Goal: Obtain resource: Download file/media

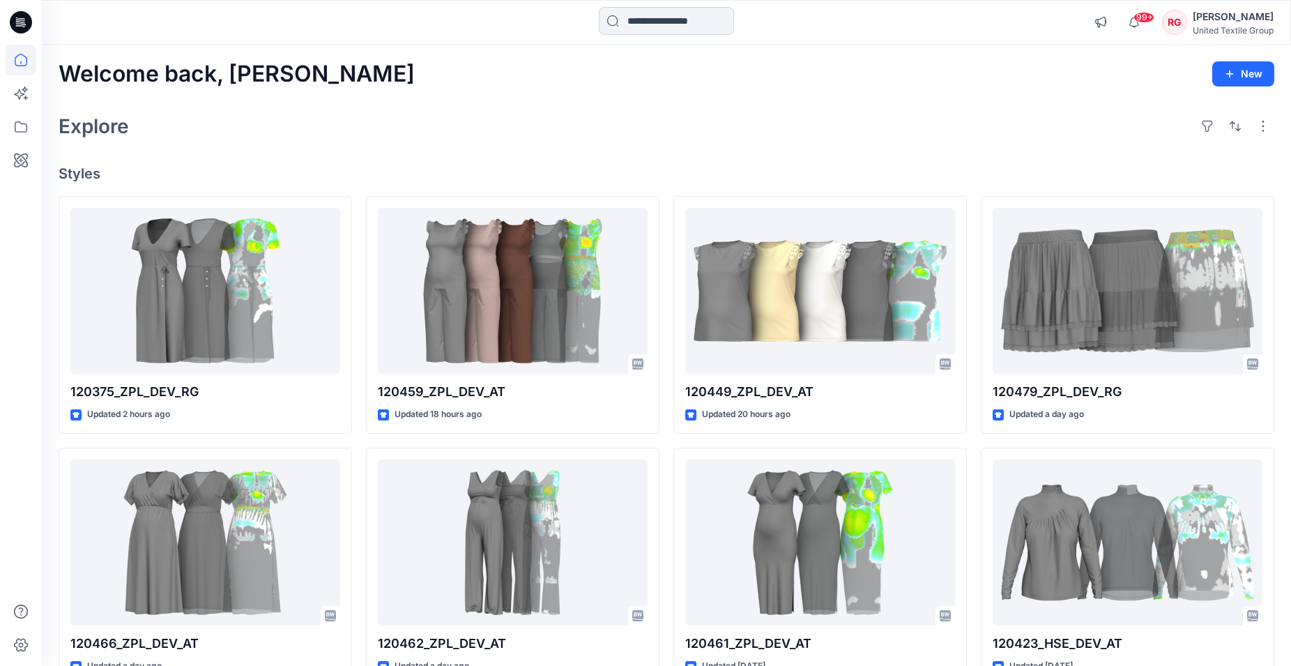
click at [666, 15] on input at bounding box center [666, 21] width 135 height 28
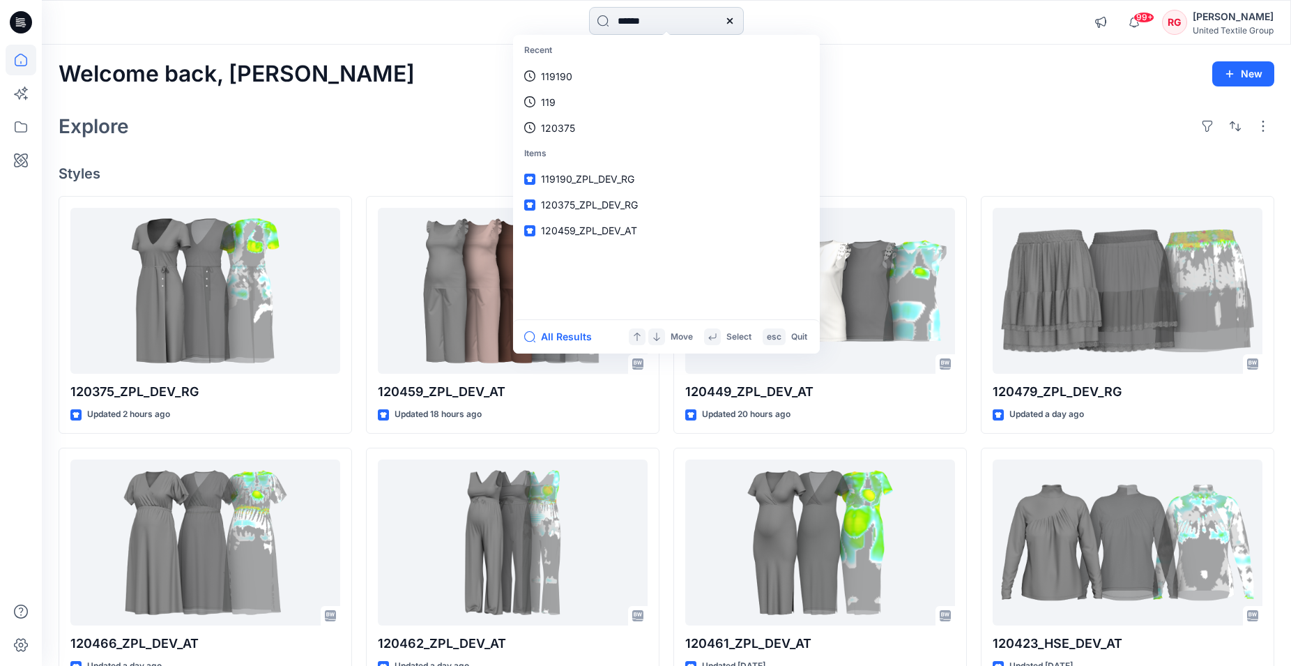
type input "******"
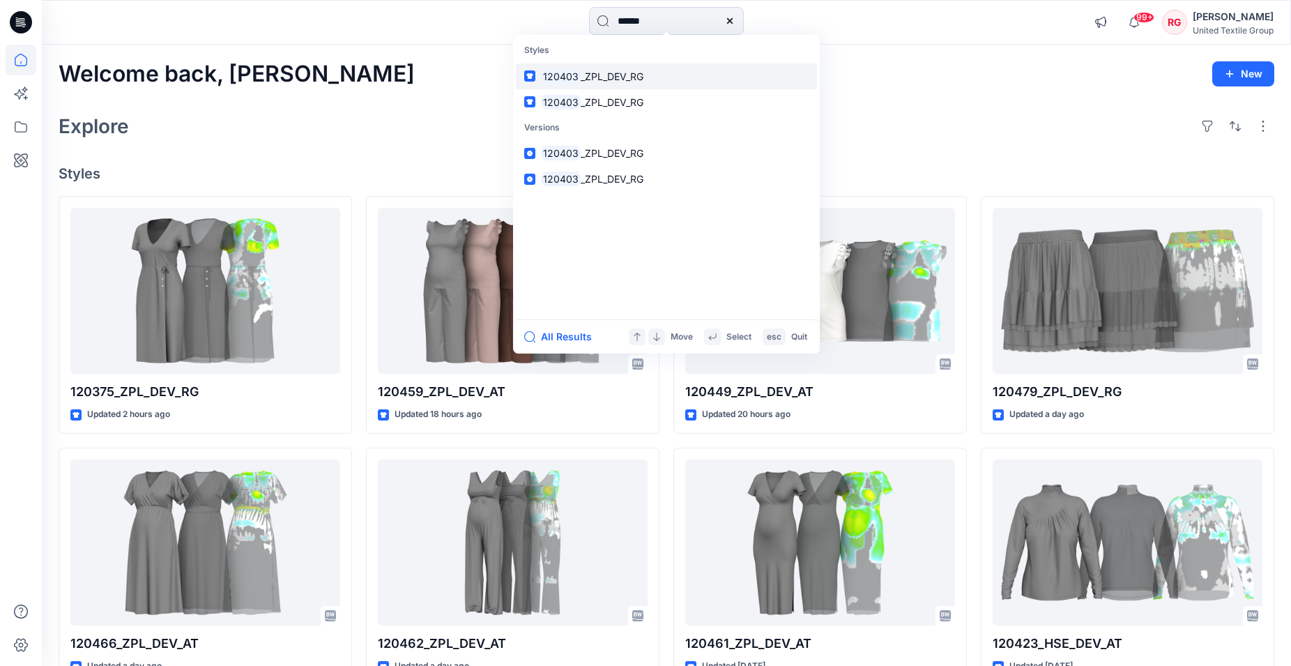
click at [613, 76] on span "_ZPL_DEV_RG" at bounding box center [612, 76] width 63 height 12
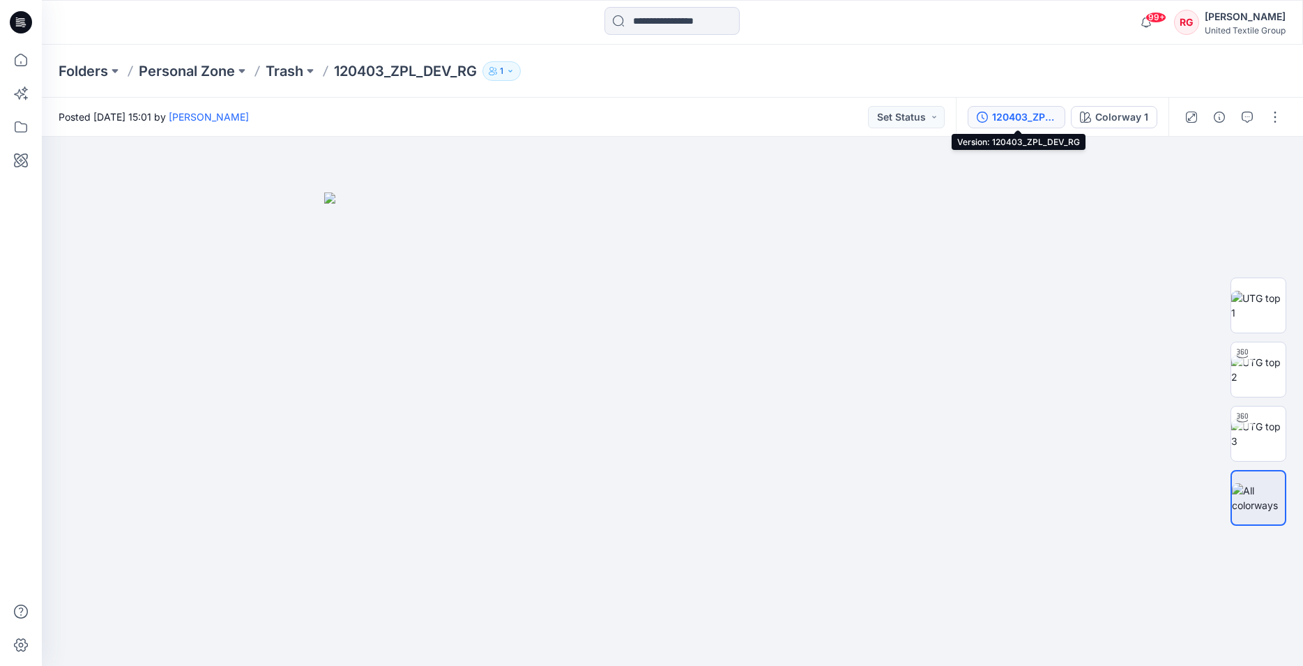
click at [1035, 114] on div "120403_ZPL_DEV_RG" at bounding box center [1024, 116] width 64 height 15
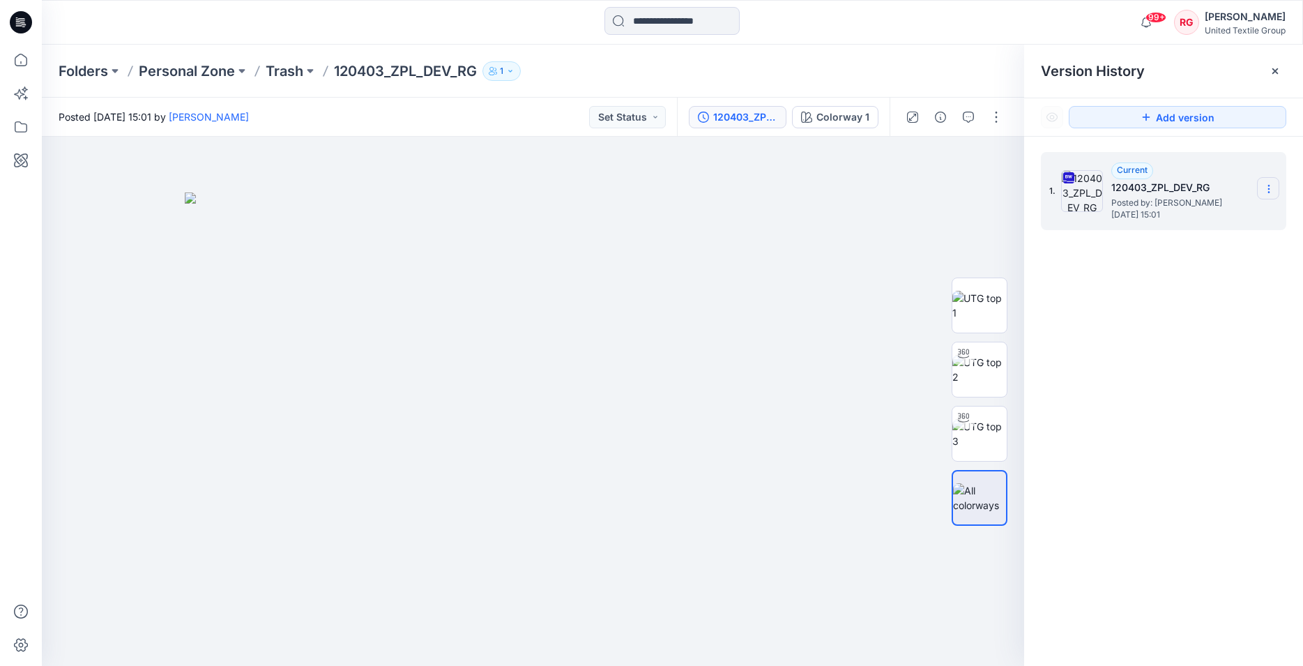
click at [1271, 183] on section at bounding box center [1268, 188] width 22 height 22
click at [1205, 215] on span "Download Source BW File" at bounding box center [1198, 216] width 117 height 17
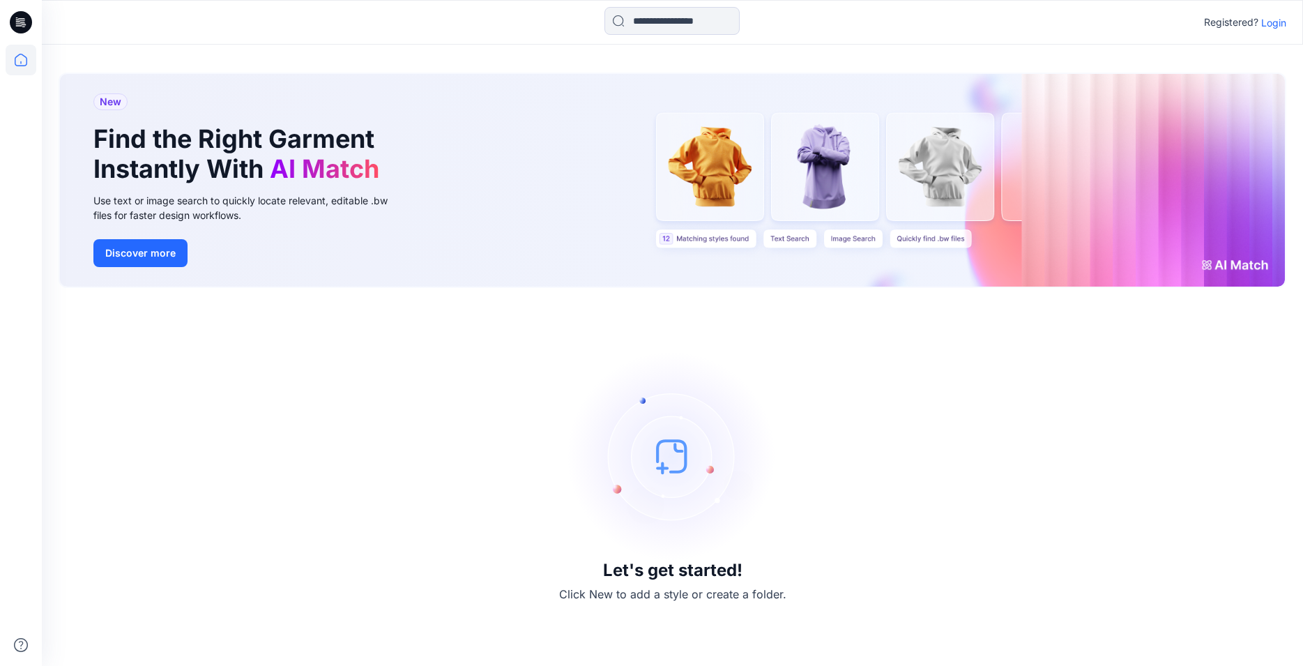
click at [1272, 22] on p "Login" at bounding box center [1273, 22] width 25 height 15
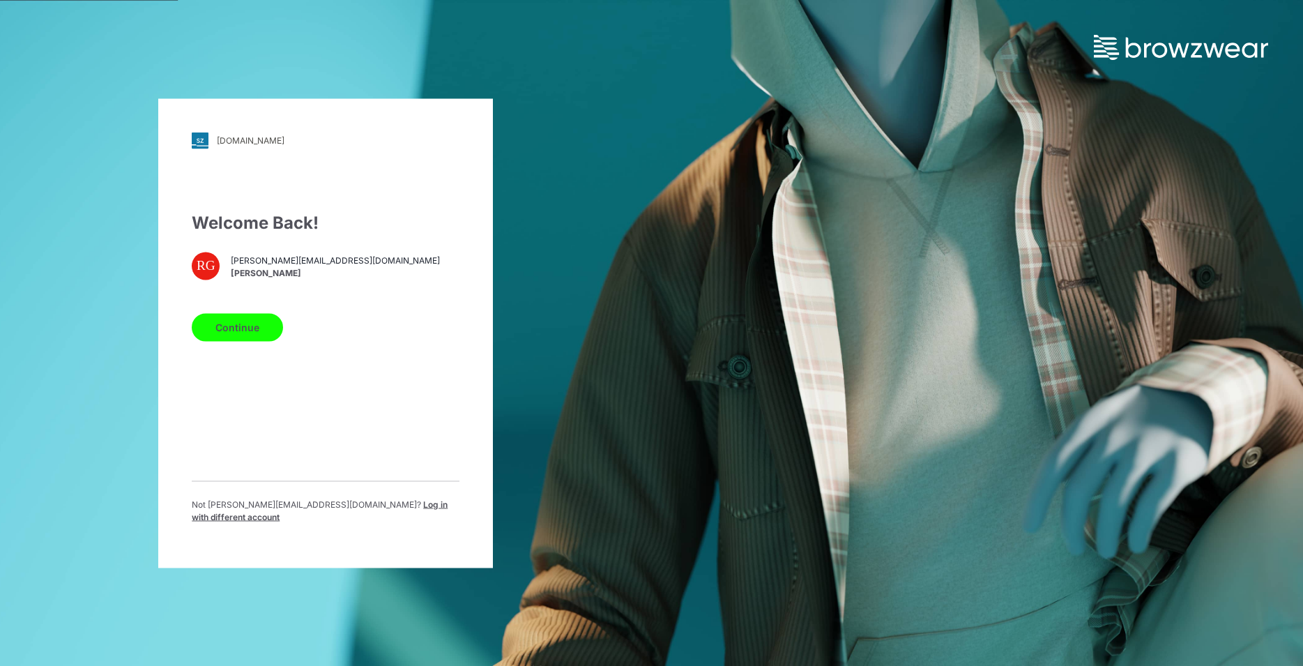
click at [248, 337] on button "Continue" at bounding box center [237, 327] width 91 height 28
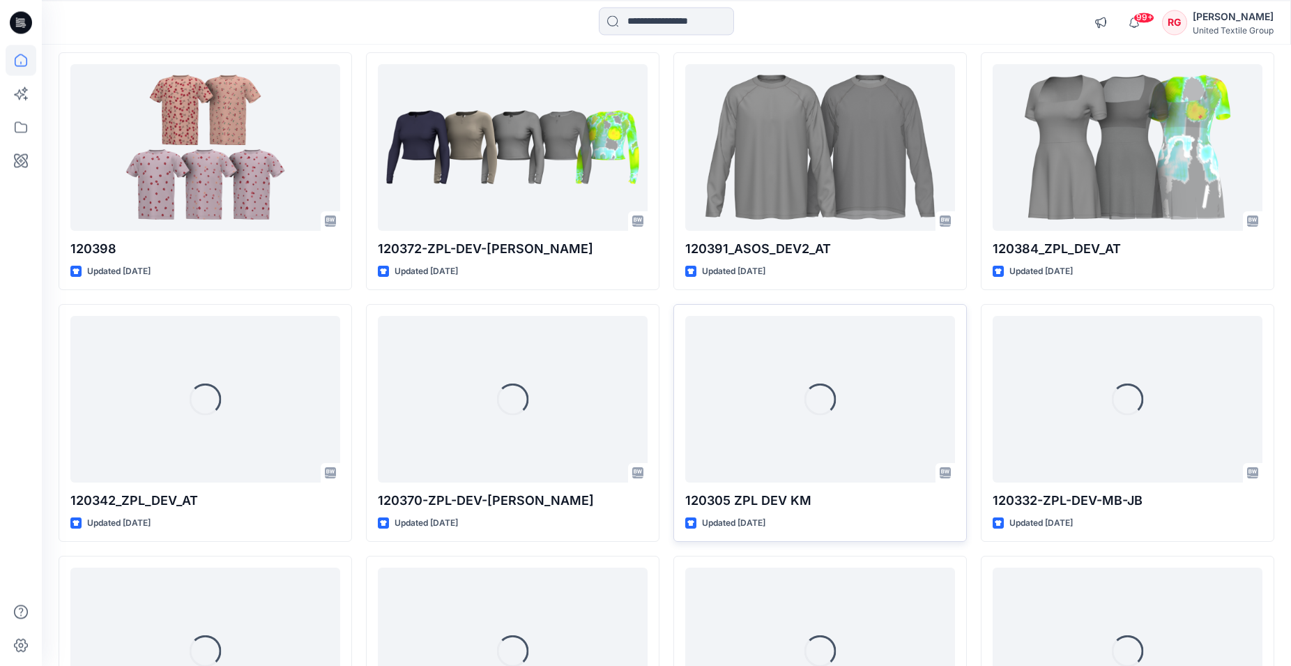
scroll to position [11341, 0]
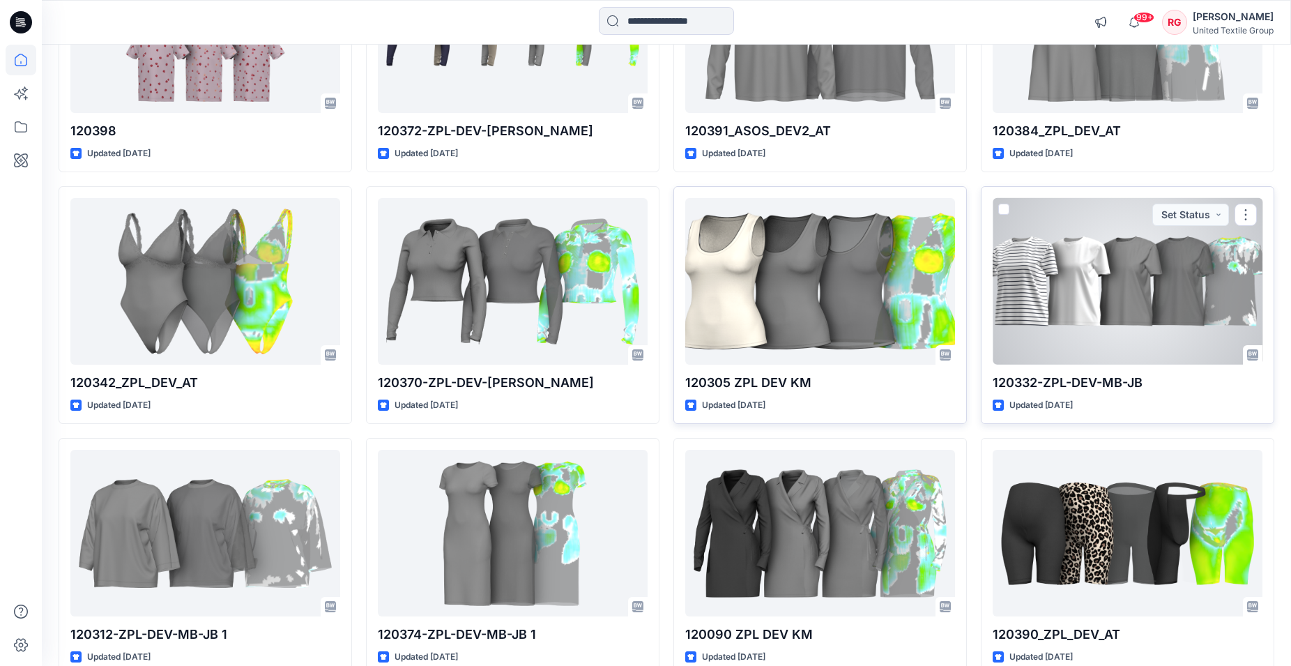
click at [1122, 284] on div at bounding box center [1128, 281] width 270 height 167
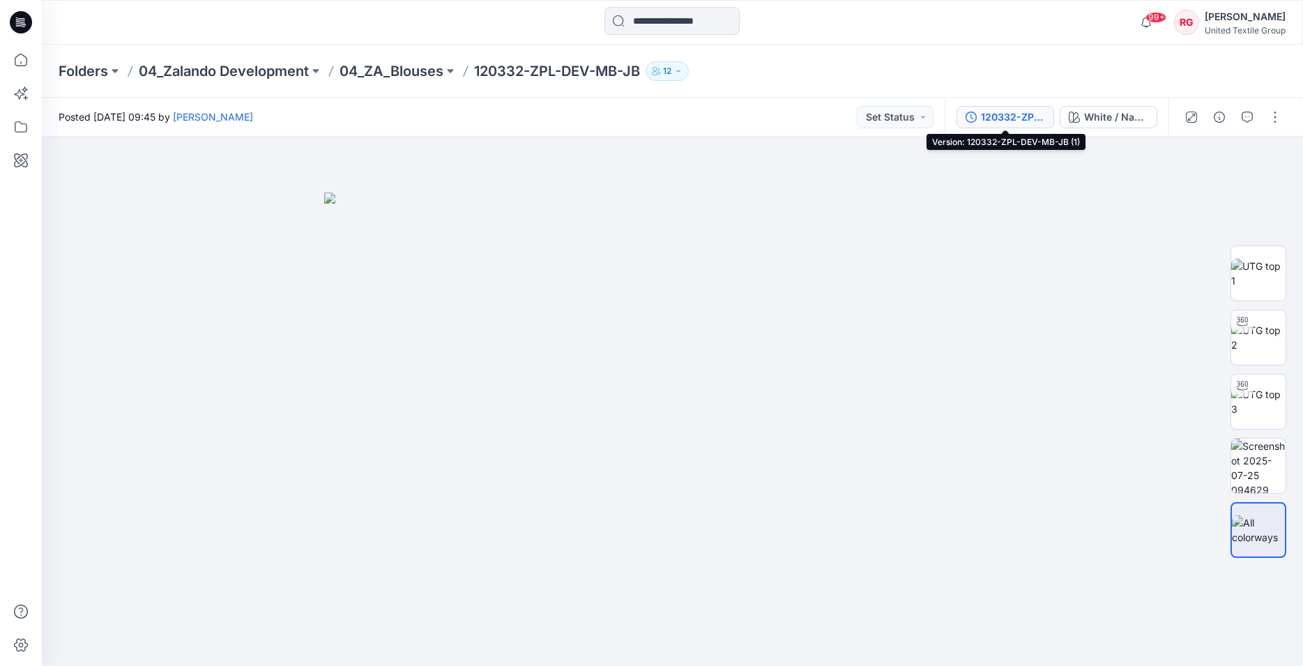
click at [1023, 108] on button "120332-ZPL-DEV-MB-JB (1)" at bounding box center [1005, 117] width 98 height 22
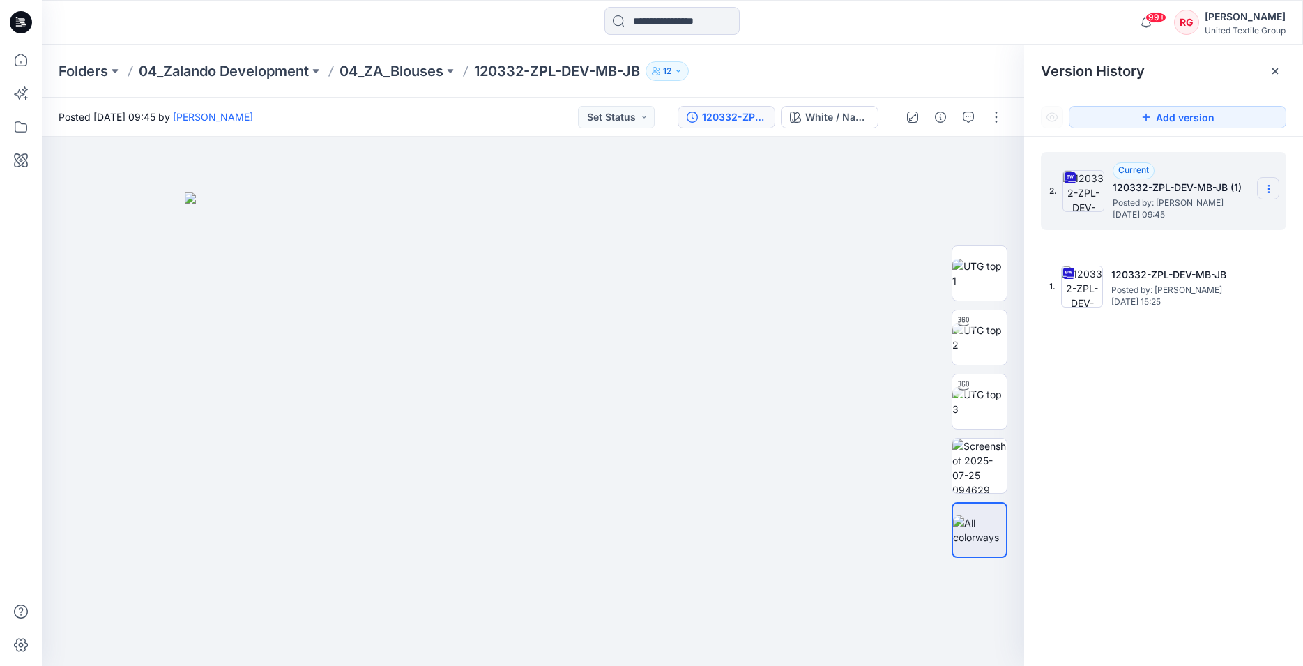
click at [1269, 190] on icon at bounding box center [1268, 188] width 11 height 11
click at [1181, 214] on span "Download Source BW File" at bounding box center [1198, 216] width 117 height 17
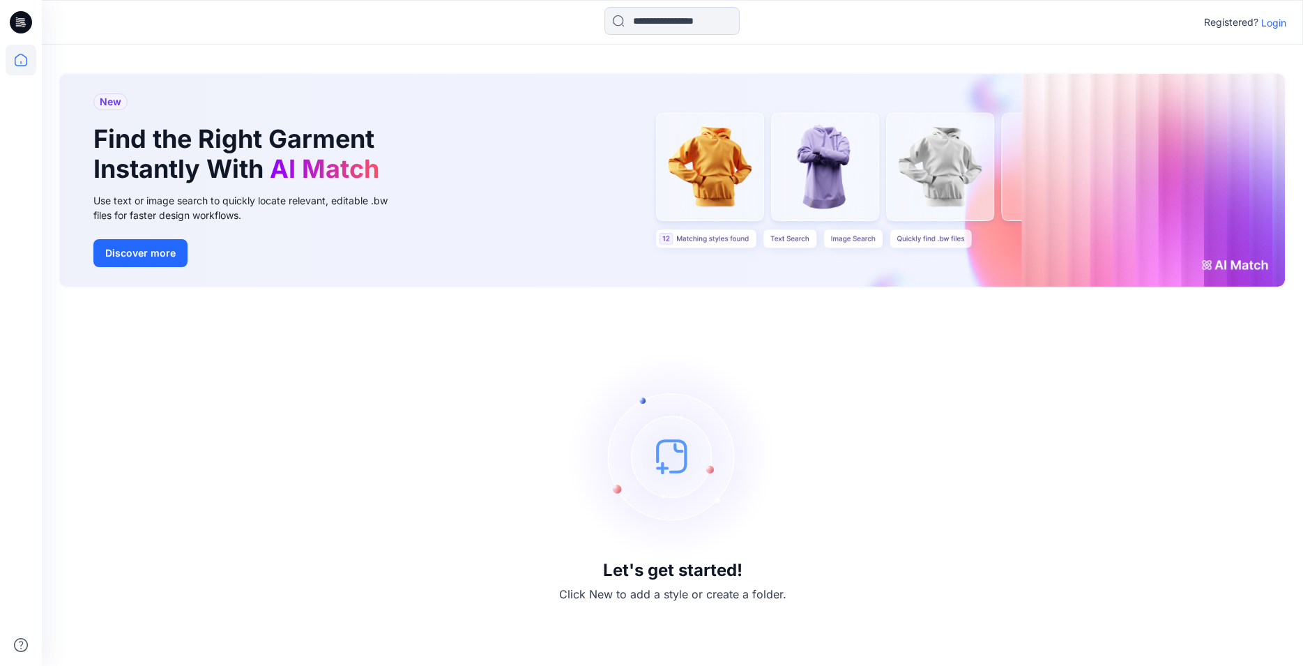
click at [1277, 18] on p "Login" at bounding box center [1273, 22] width 25 height 15
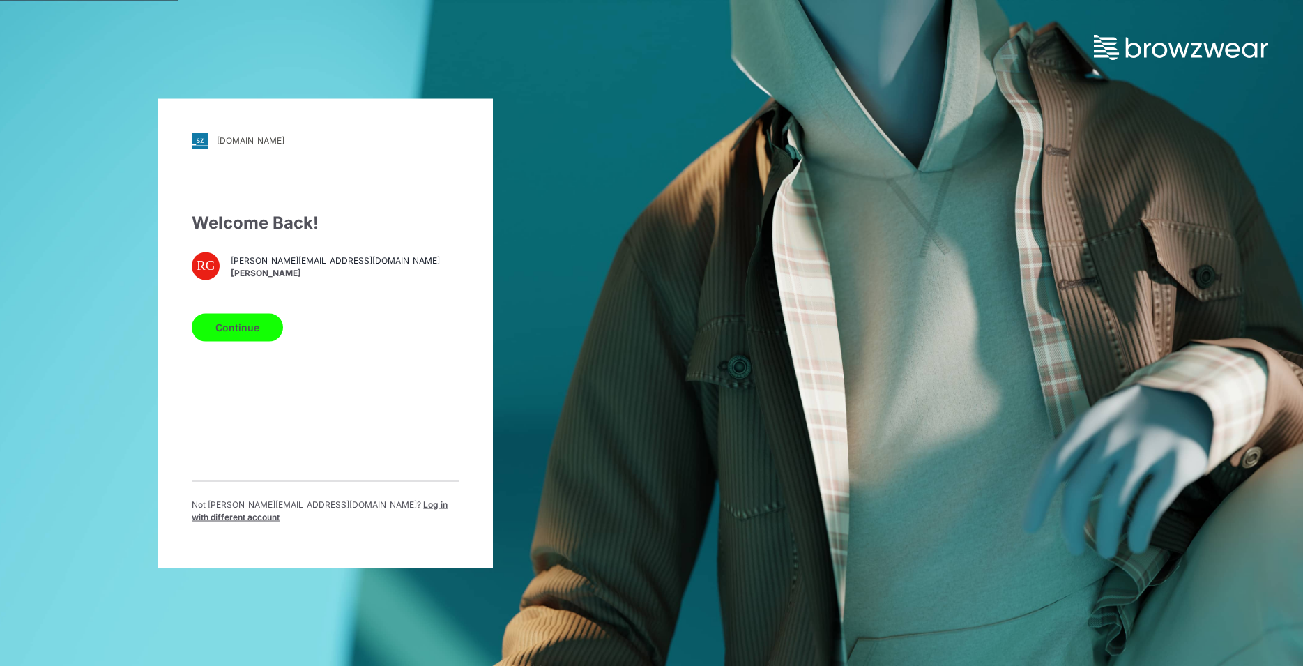
click at [260, 331] on button "Continue" at bounding box center [237, 327] width 91 height 28
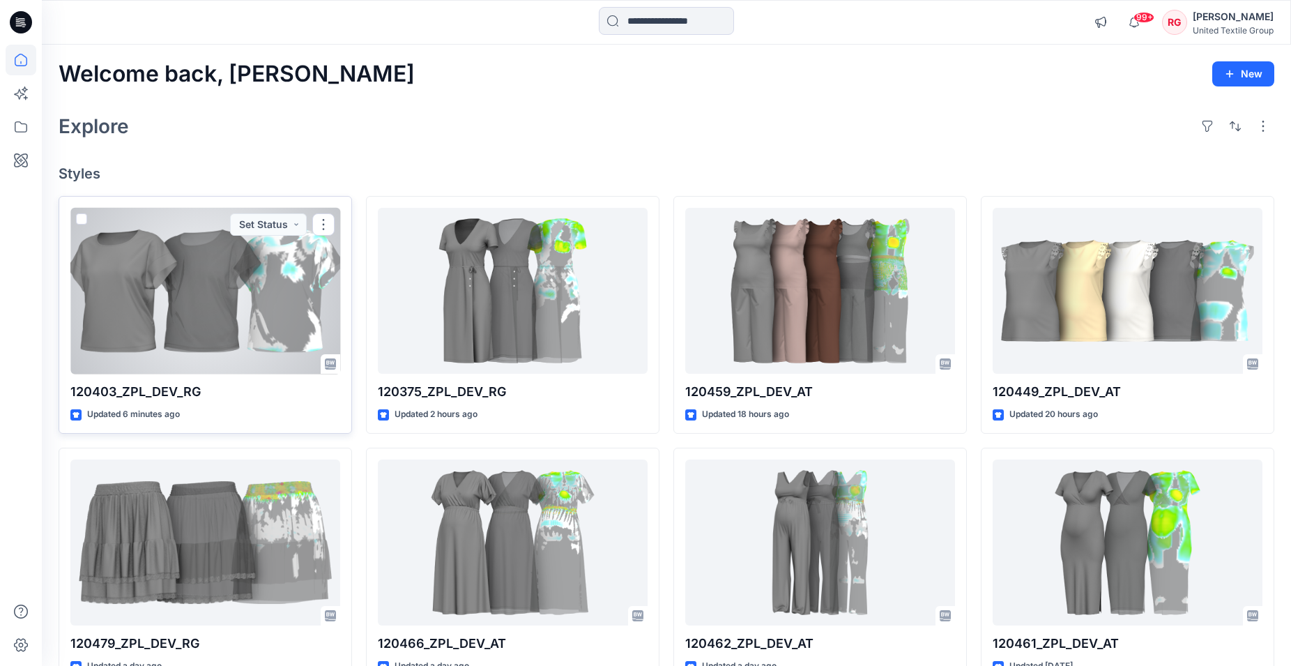
click at [213, 314] on div at bounding box center [205, 291] width 270 height 167
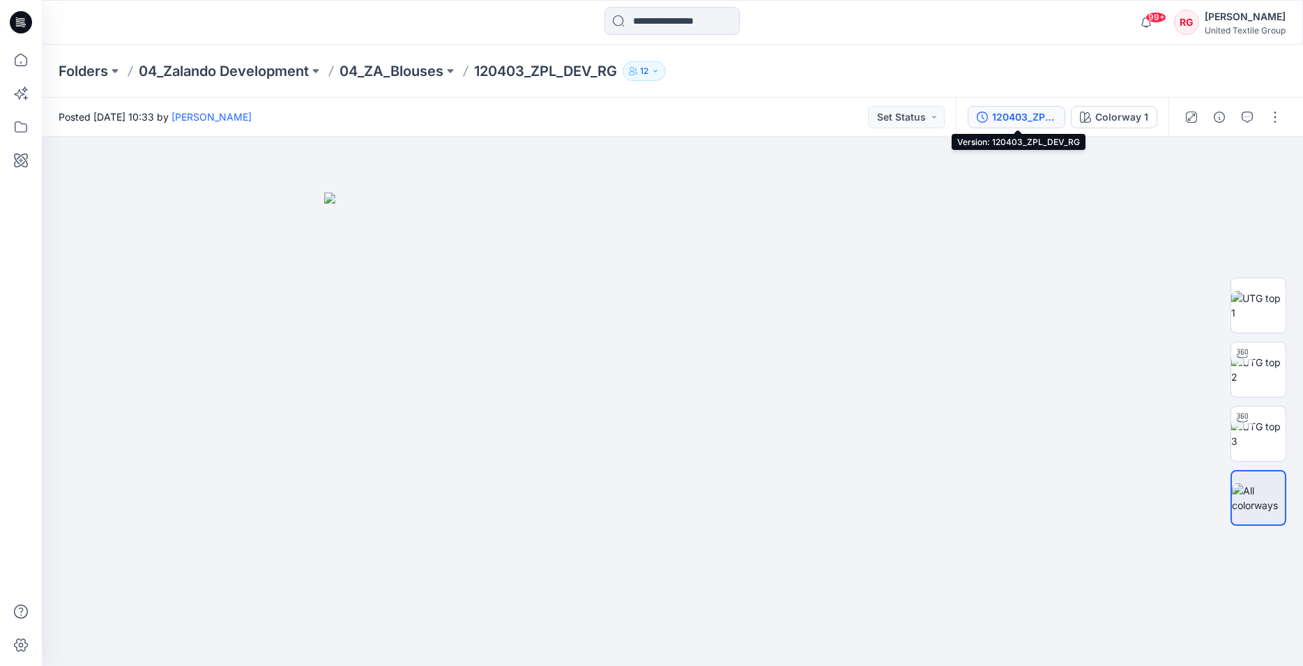
click at [1041, 116] on div "120403_ZPL_DEV_RG" at bounding box center [1024, 116] width 64 height 15
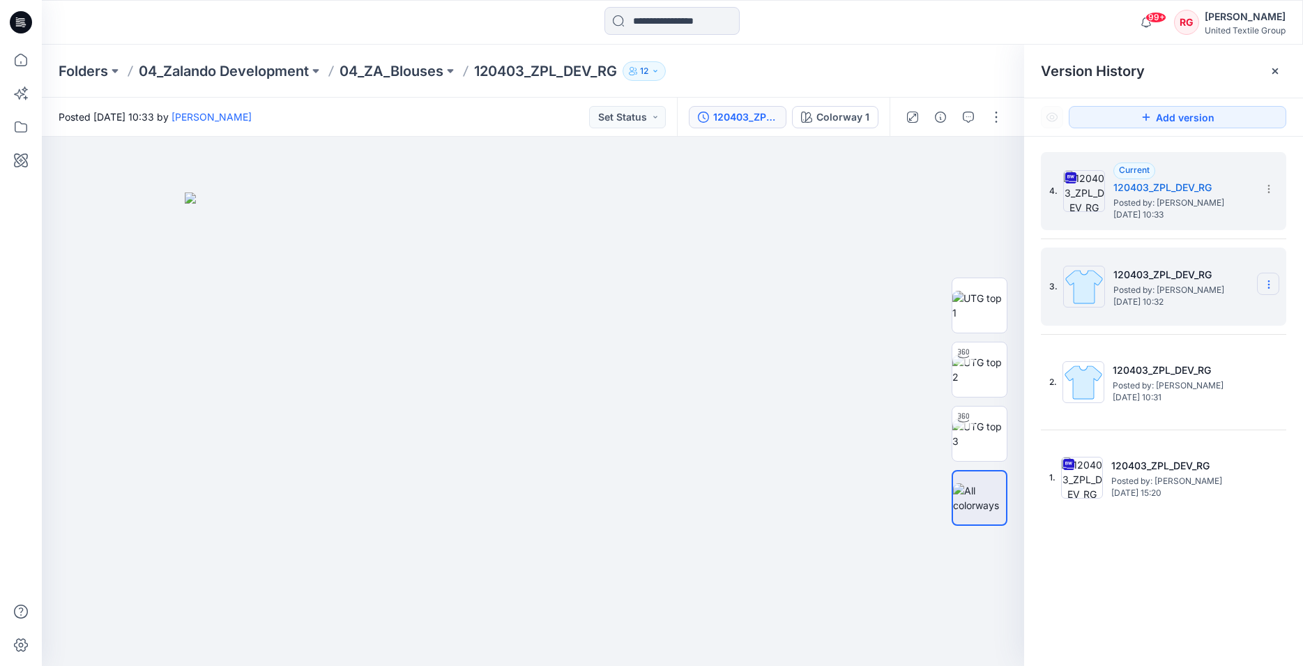
click at [1268, 288] on icon at bounding box center [1268, 287] width 1 height 1
click at [1205, 401] on span "Delete Version" at bounding box center [1173, 401] width 66 height 17
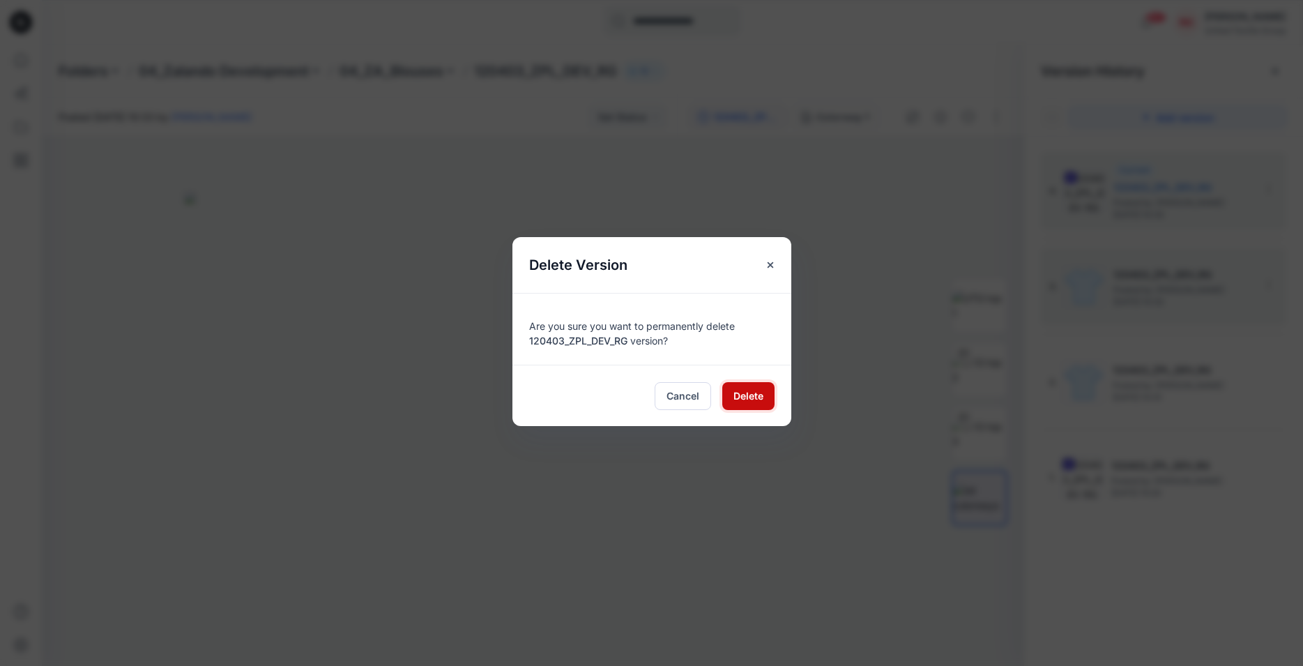
click at [754, 397] on span "Delete" at bounding box center [748, 395] width 30 height 15
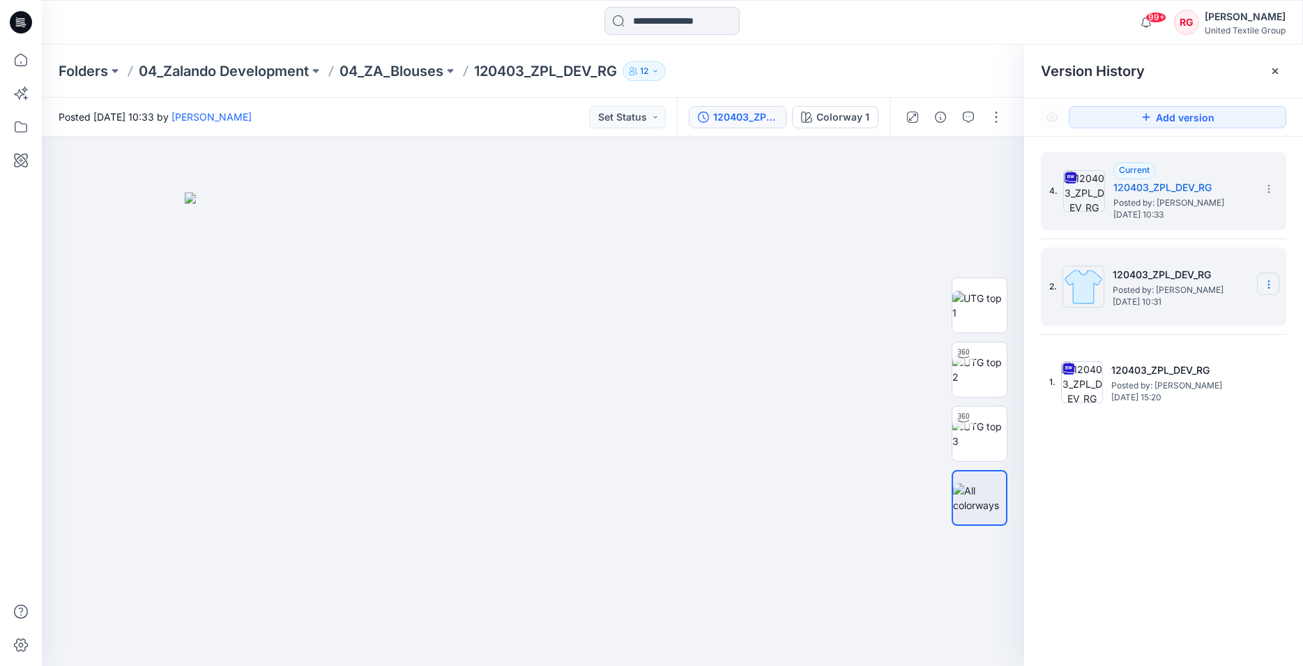
click at [1269, 285] on icon at bounding box center [1268, 284] width 1 height 1
click at [1217, 404] on div "Delete Version" at bounding box center [1194, 402] width 162 height 28
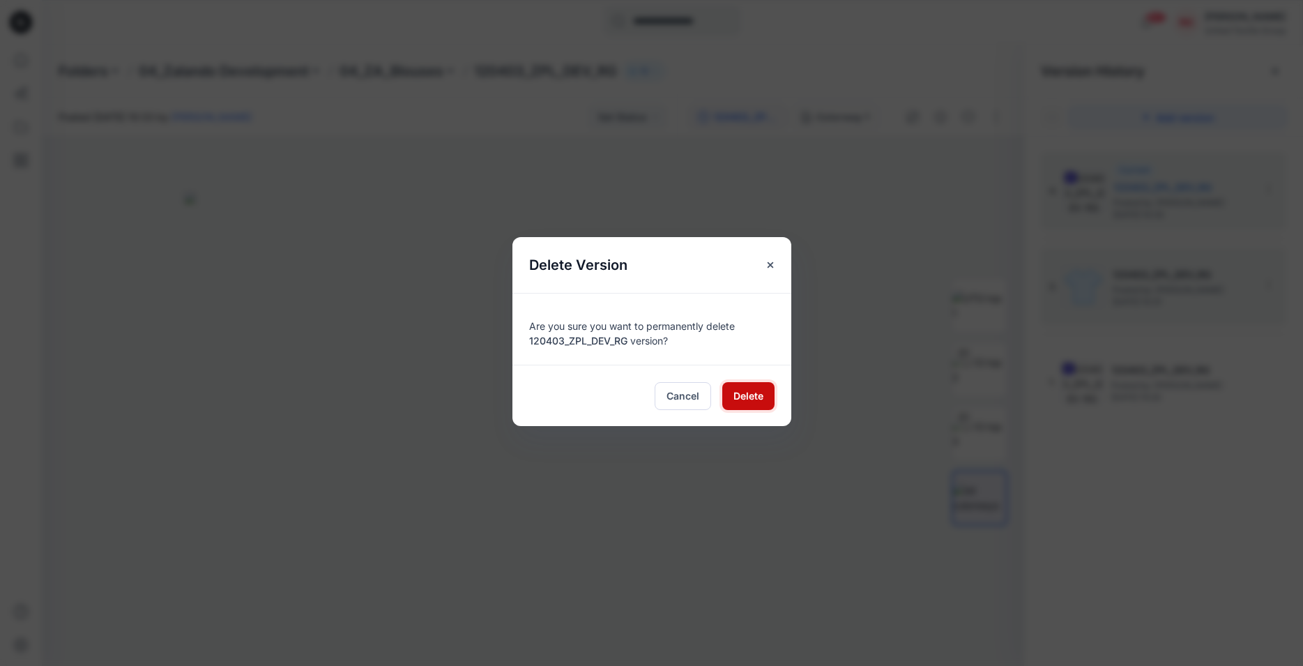
click at [754, 395] on span "Delete" at bounding box center [748, 395] width 30 height 15
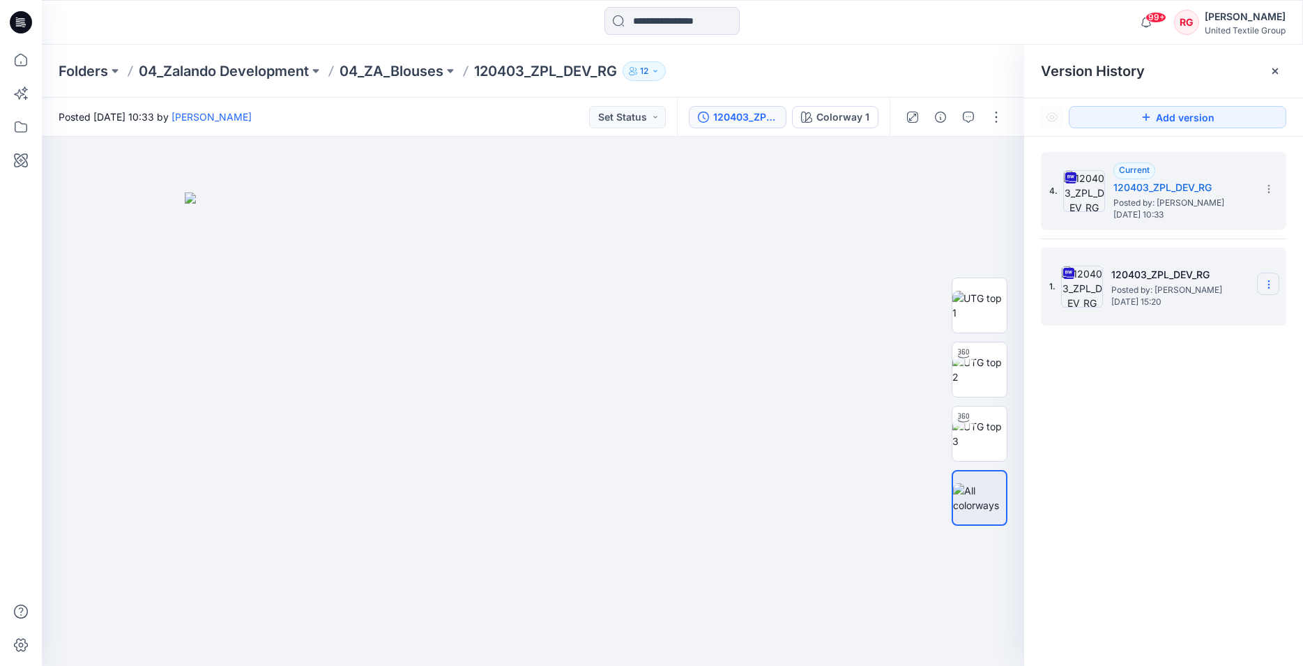
click at [1271, 287] on icon at bounding box center [1268, 284] width 11 height 11
click at [1198, 311] on span "Download Source BW File" at bounding box center [1198, 311] width 117 height 17
click at [698, 603] on img at bounding box center [533, 429] width 697 height 474
click at [893, 393] on div at bounding box center [533, 401] width 982 height 529
click at [1269, 287] on icon at bounding box center [1268, 287] width 1 height 1
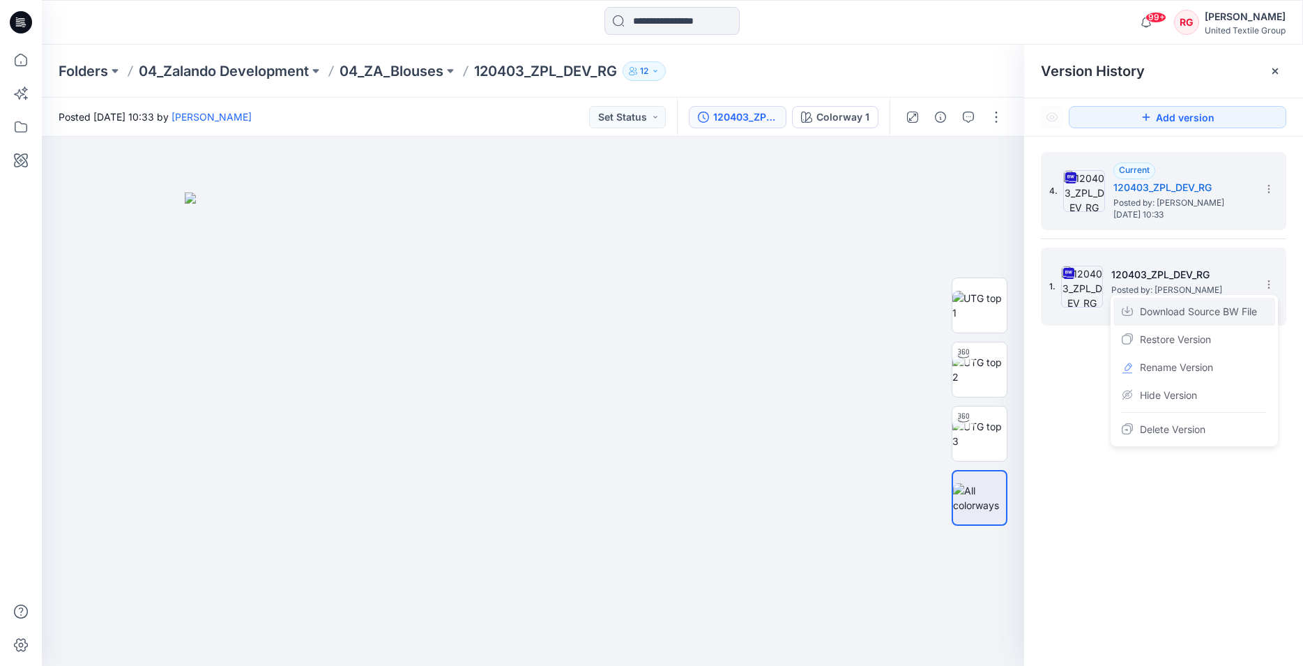
click at [1225, 311] on span "Download Source BW File" at bounding box center [1198, 311] width 117 height 17
click at [817, 190] on div at bounding box center [533, 401] width 982 height 529
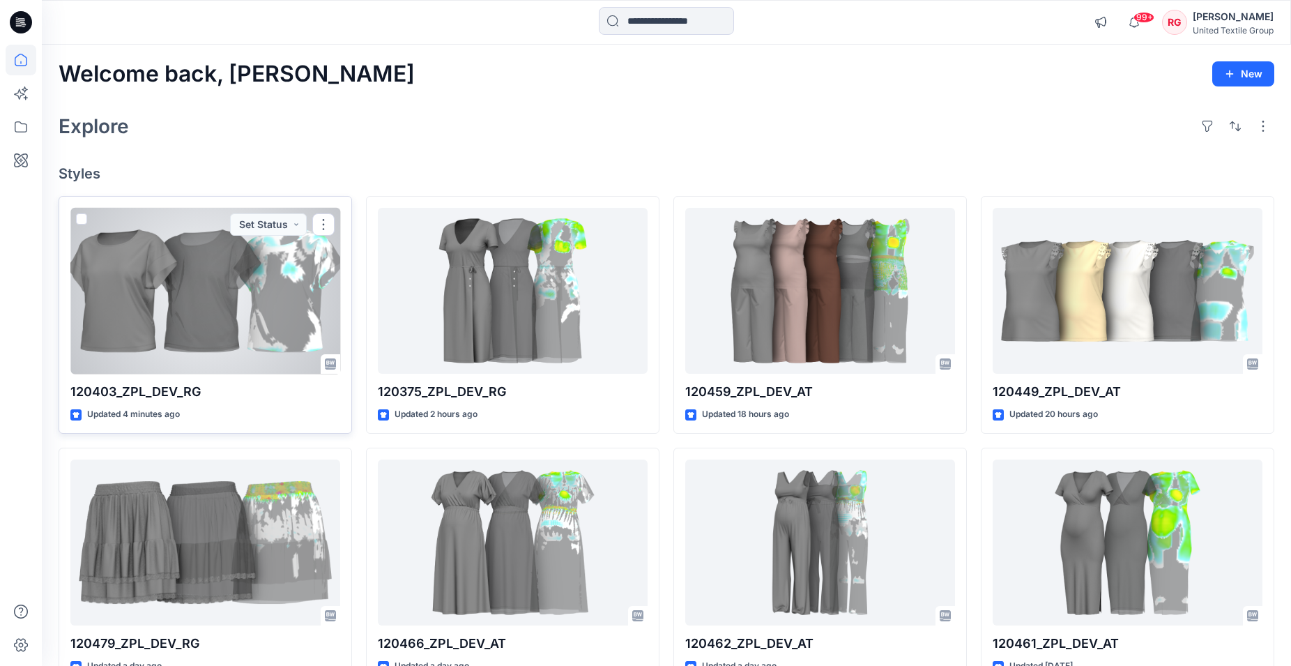
click at [262, 281] on div at bounding box center [205, 291] width 270 height 167
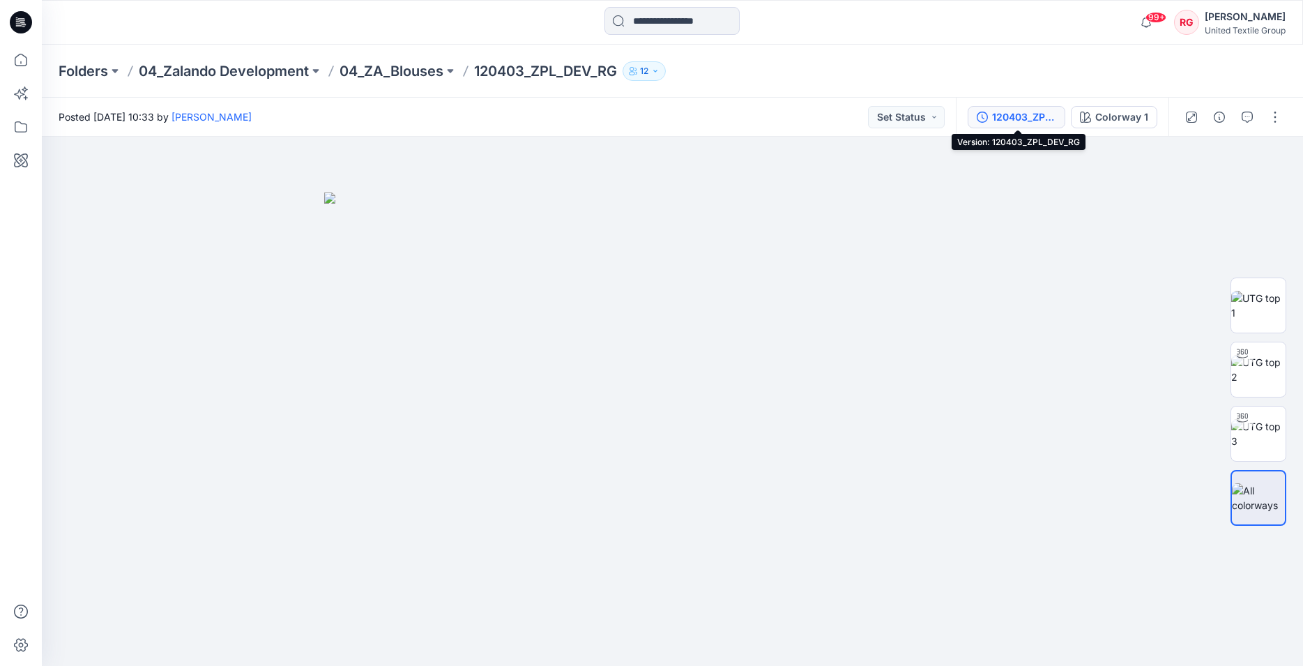
click at [1046, 121] on div "120403_ZPL_DEV_RG" at bounding box center [1024, 116] width 64 height 15
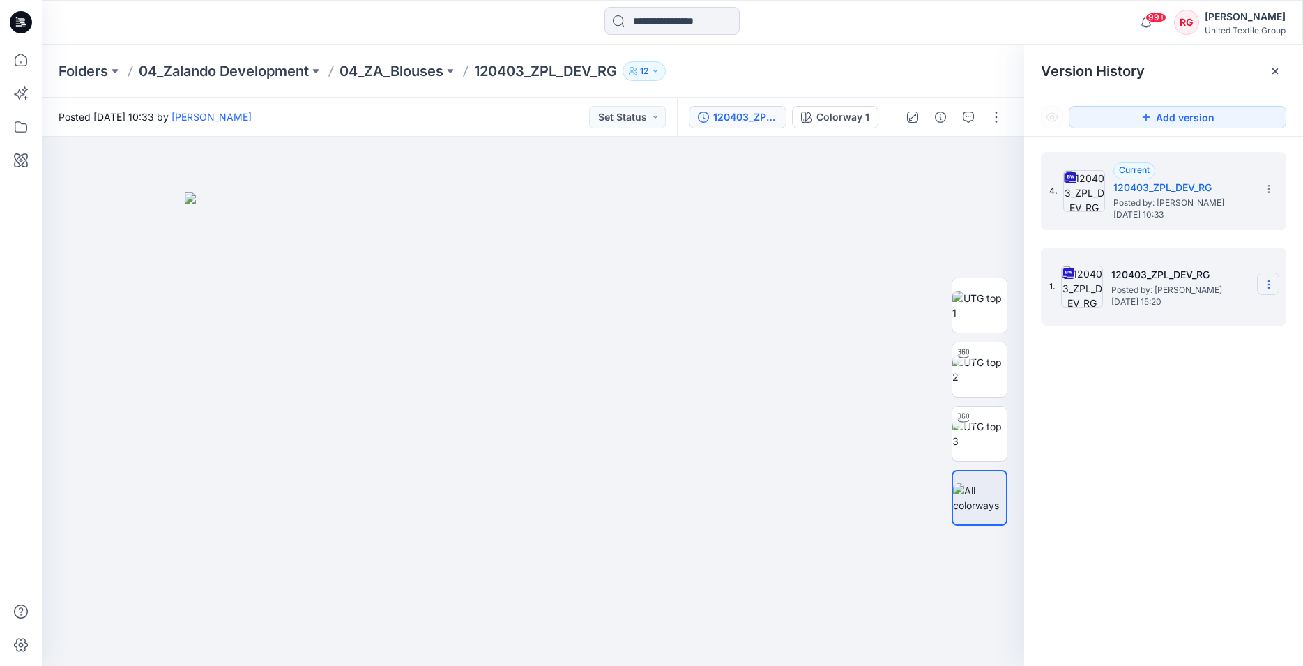
click at [1267, 282] on icon at bounding box center [1268, 284] width 11 height 11
click at [1200, 311] on span "Download Source BW File" at bounding box center [1198, 311] width 117 height 17
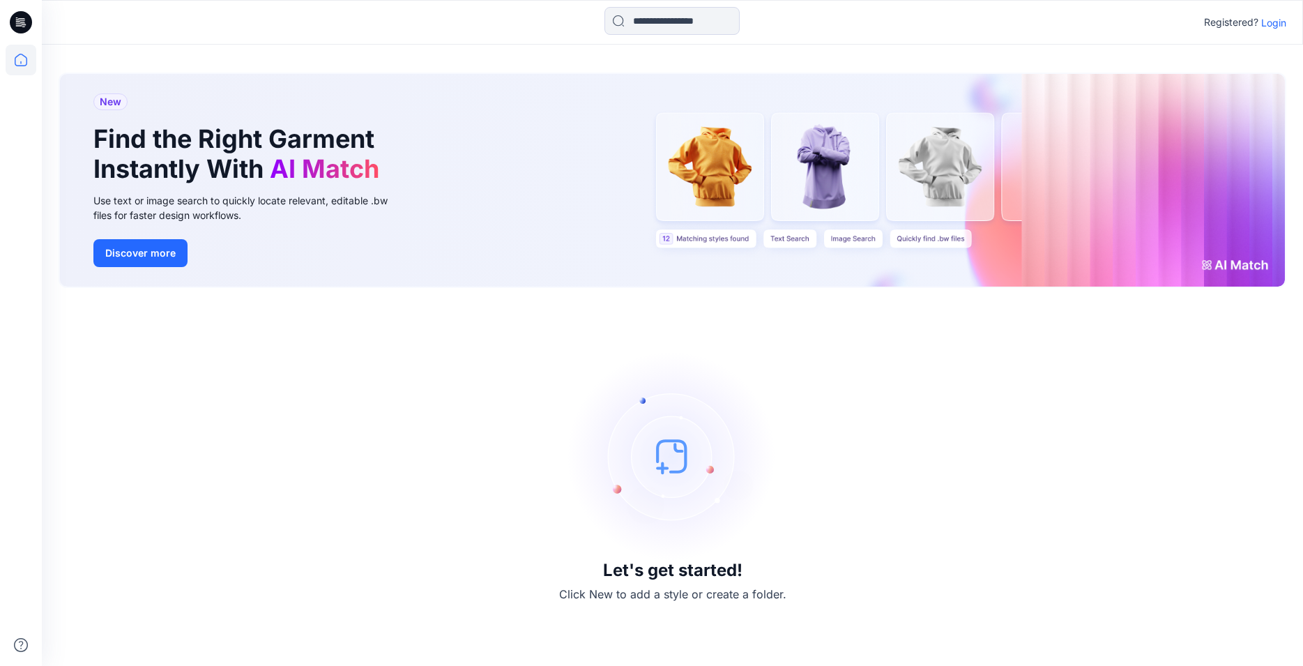
click at [1282, 24] on p "Login" at bounding box center [1273, 22] width 25 height 15
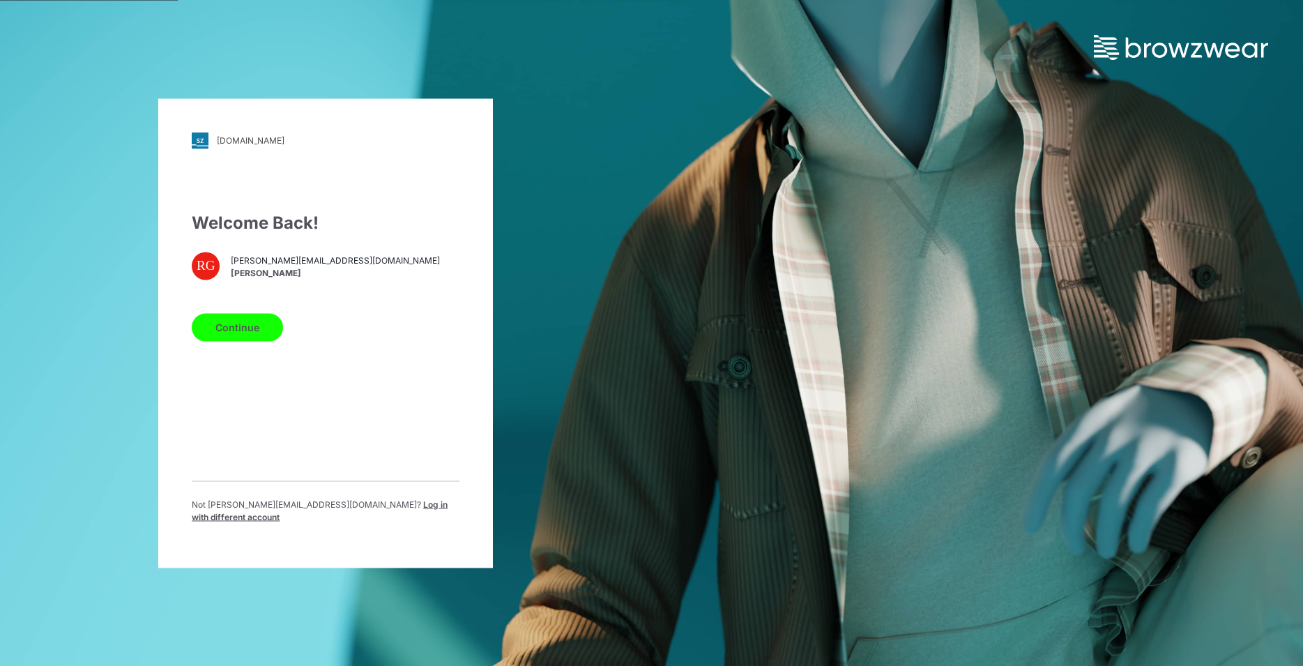
click at [262, 332] on button "Continue" at bounding box center [237, 327] width 91 height 28
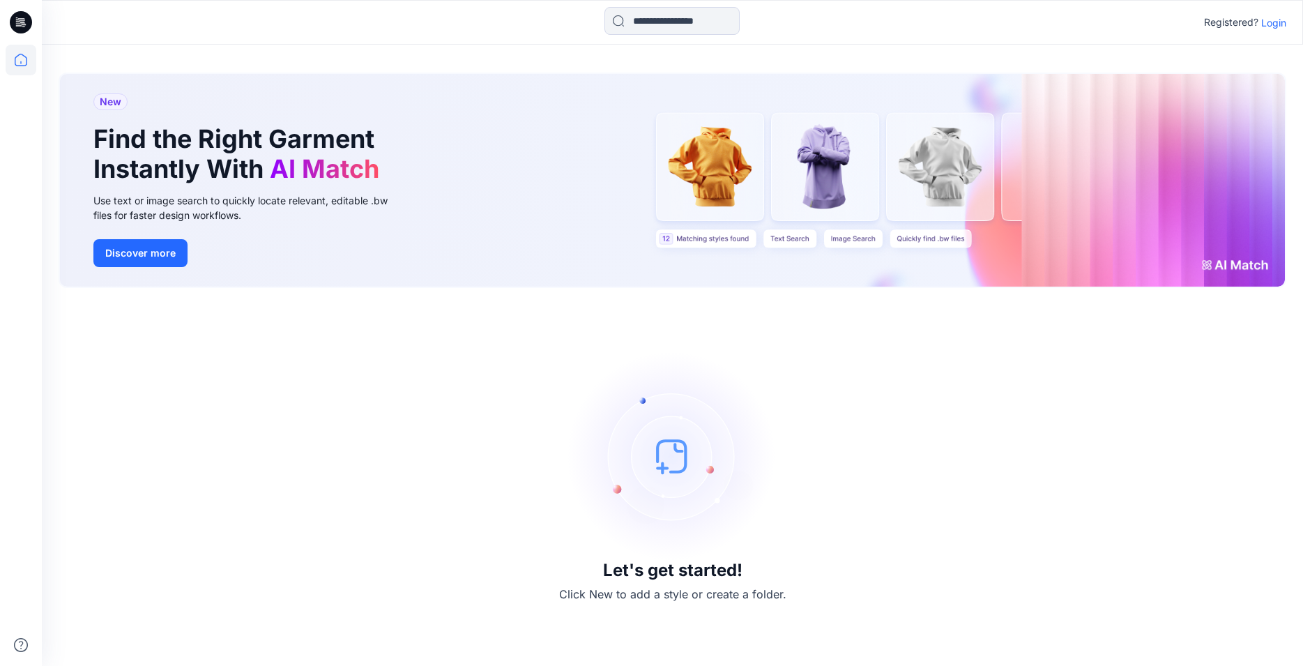
click at [1274, 21] on p "Login" at bounding box center [1273, 22] width 25 height 15
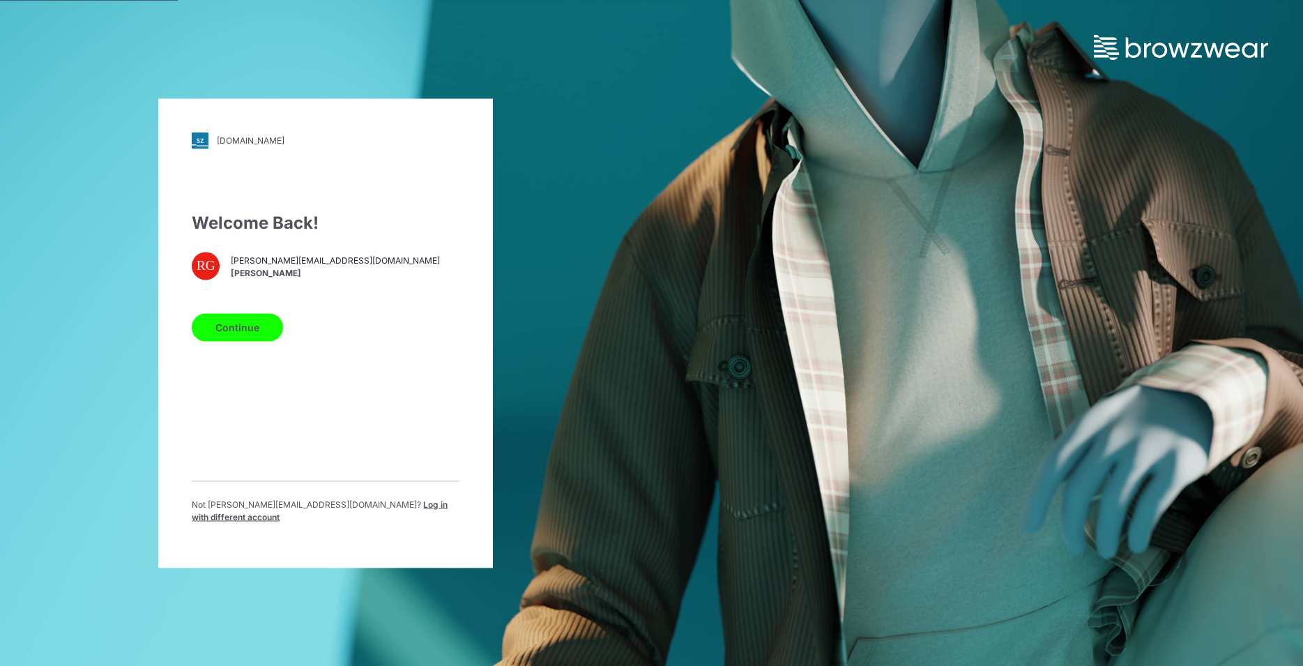
drag, startPoint x: 260, startPoint y: 328, endPoint x: 277, endPoint y: 328, distance: 17.4
click at [261, 329] on button "Continue" at bounding box center [237, 327] width 91 height 28
click at [254, 340] on button "Continue" at bounding box center [237, 327] width 91 height 28
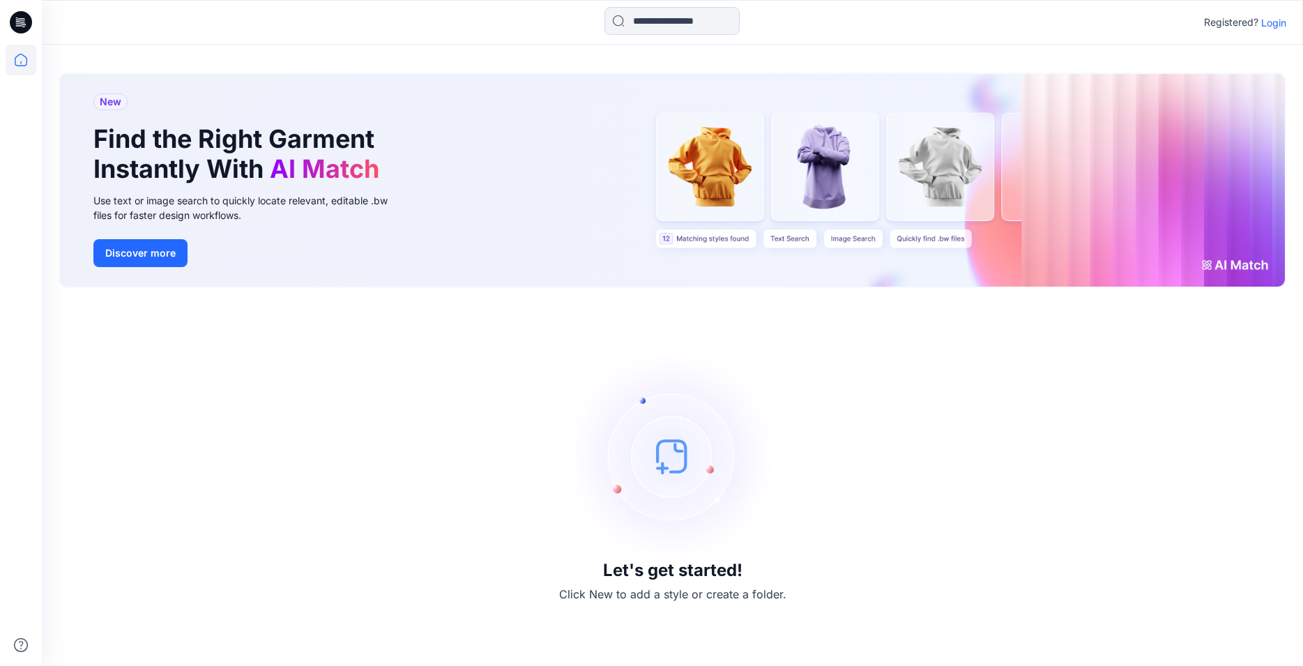
click at [1271, 22] on p "Login" at bounding box center [1273, 22] width 25 height 15
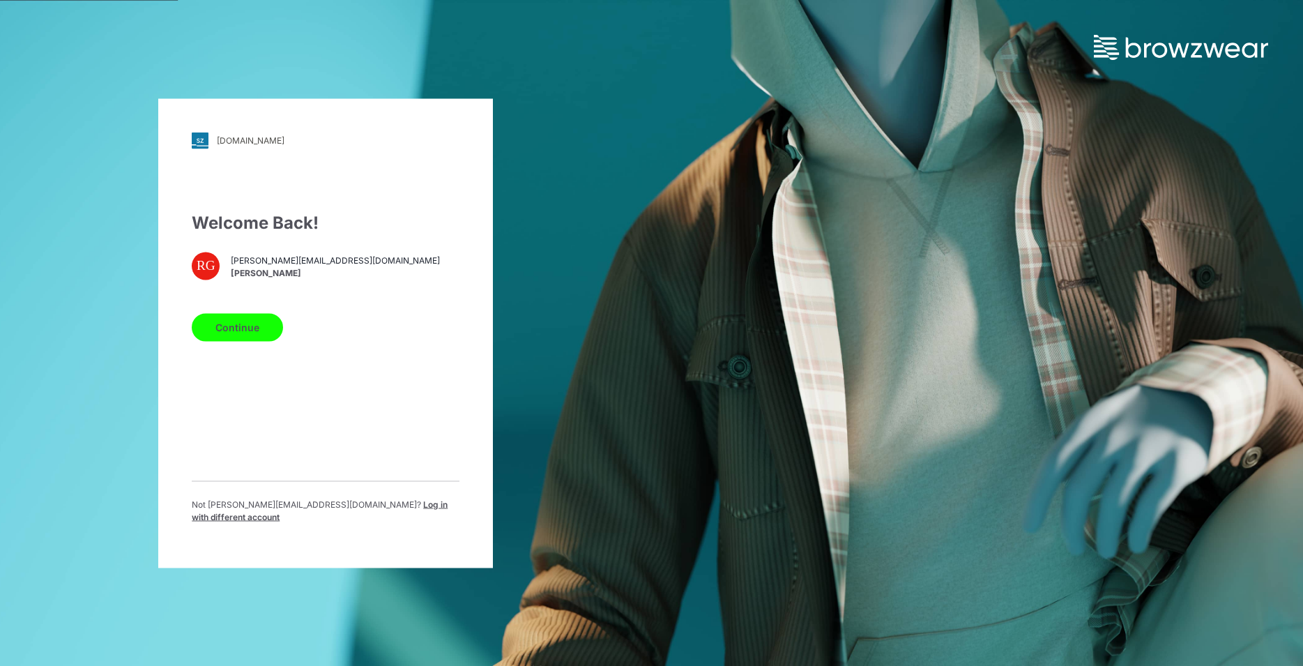
click at [237, 332] on button "Continue" at bounding box center [237, 327] width 91 height 28
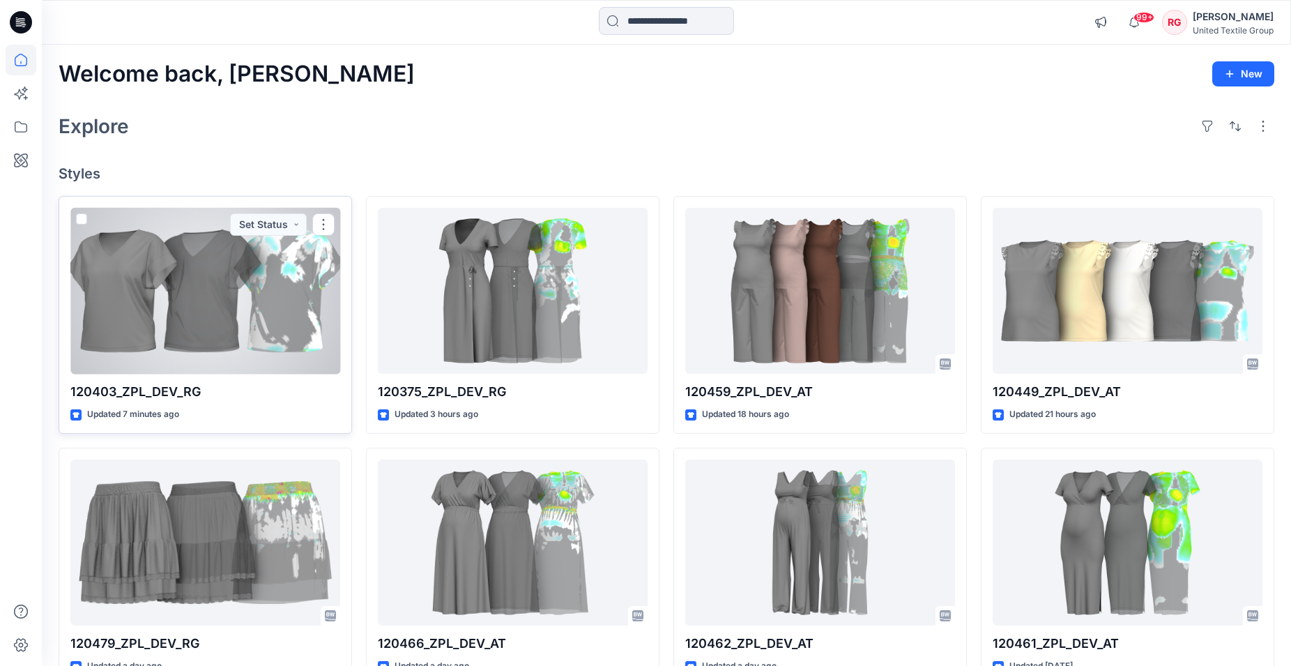
click at [241, 286] on div at bounding box center [205, 291] width 270 height 167
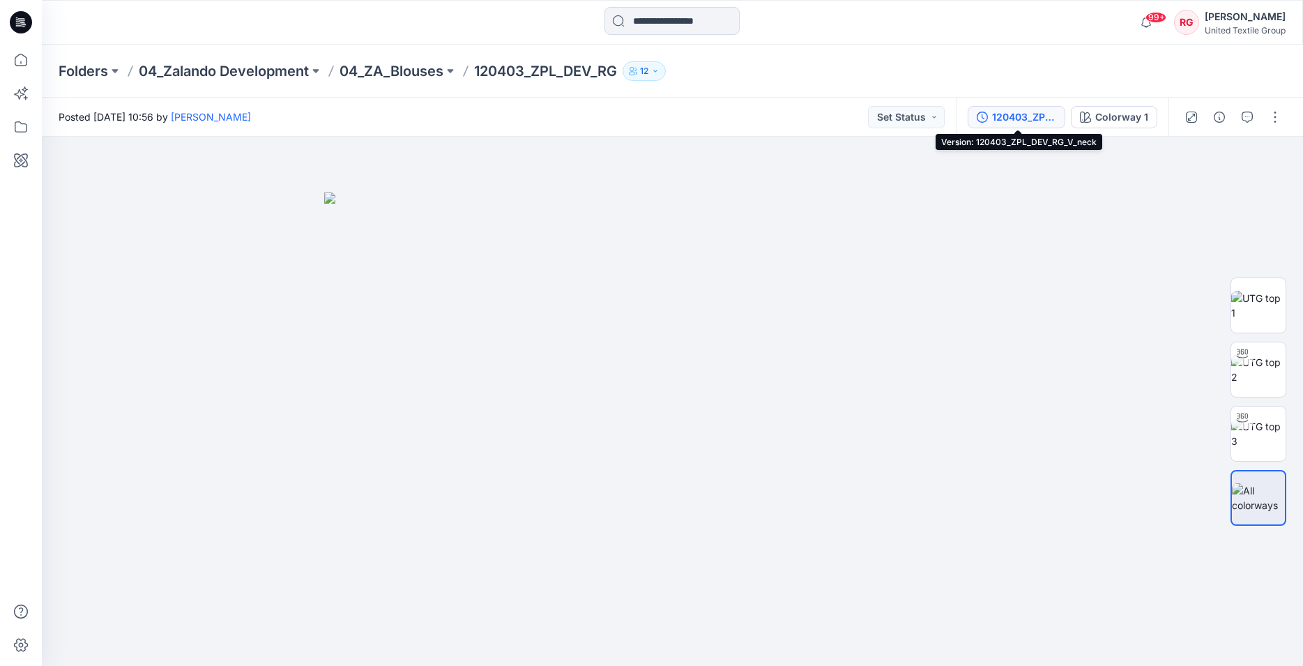
click at [1049, 118] on div "120403_ZPL_DEV_RG_V_neck" at bounding box center [1024, 116] width 64 height 15
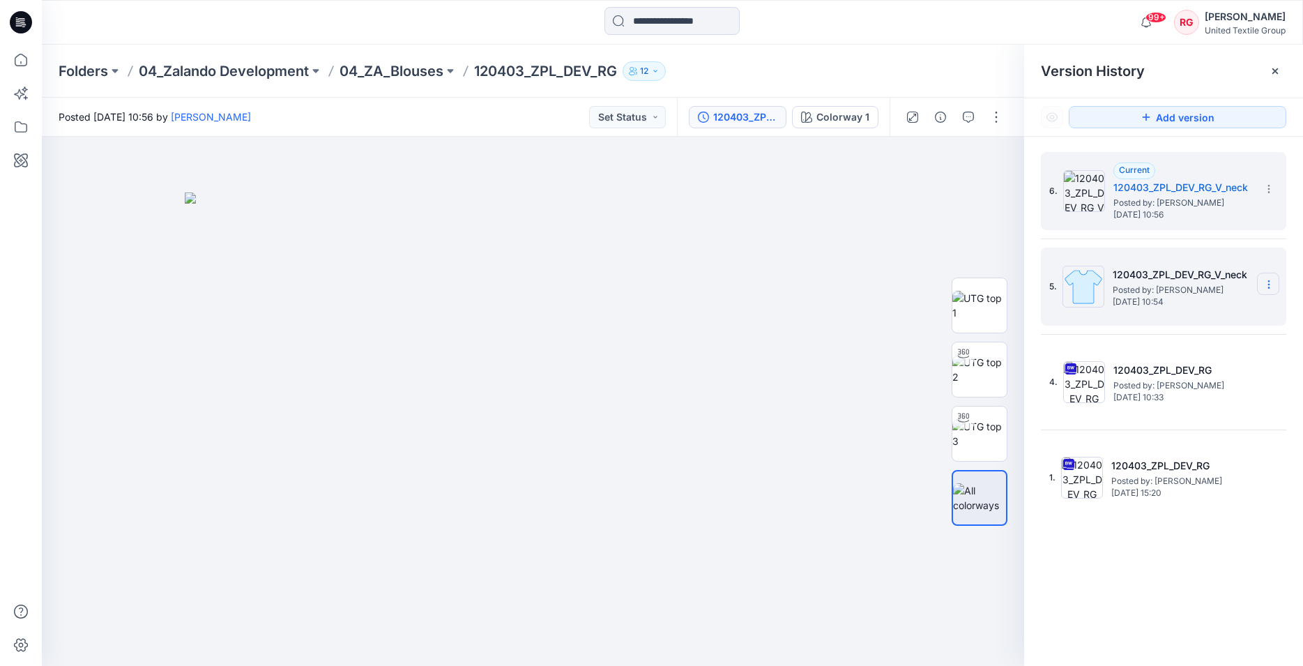
click at [1268, 288] on icon at bounding box center [1268, 287] width 1 height 1
click at [1205, 399] on span "Delete Version" at bounding box center [1173, 401] width 66 height 17
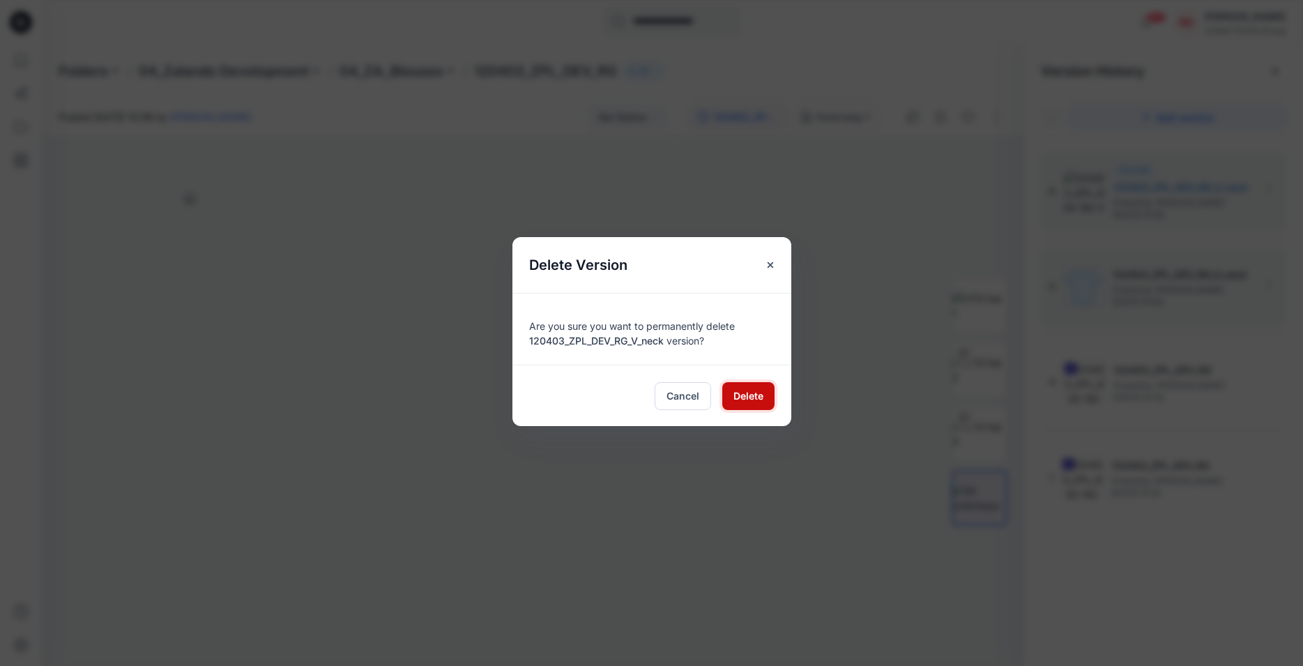
click at [748, 399] on span "Delete" at bounding box center [748, 395] width 30 height 15
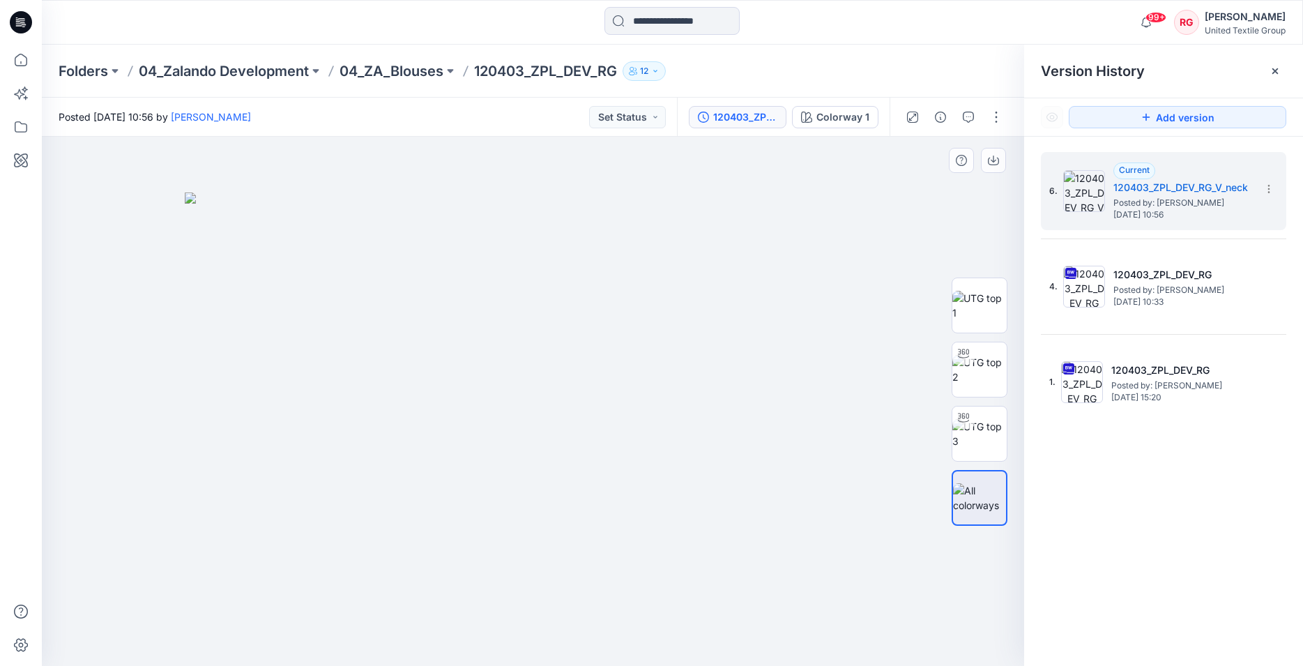
click at [889, 229] on div at bounding box center [533, 401] width 982 height 529
